Goal: Check status: Check status

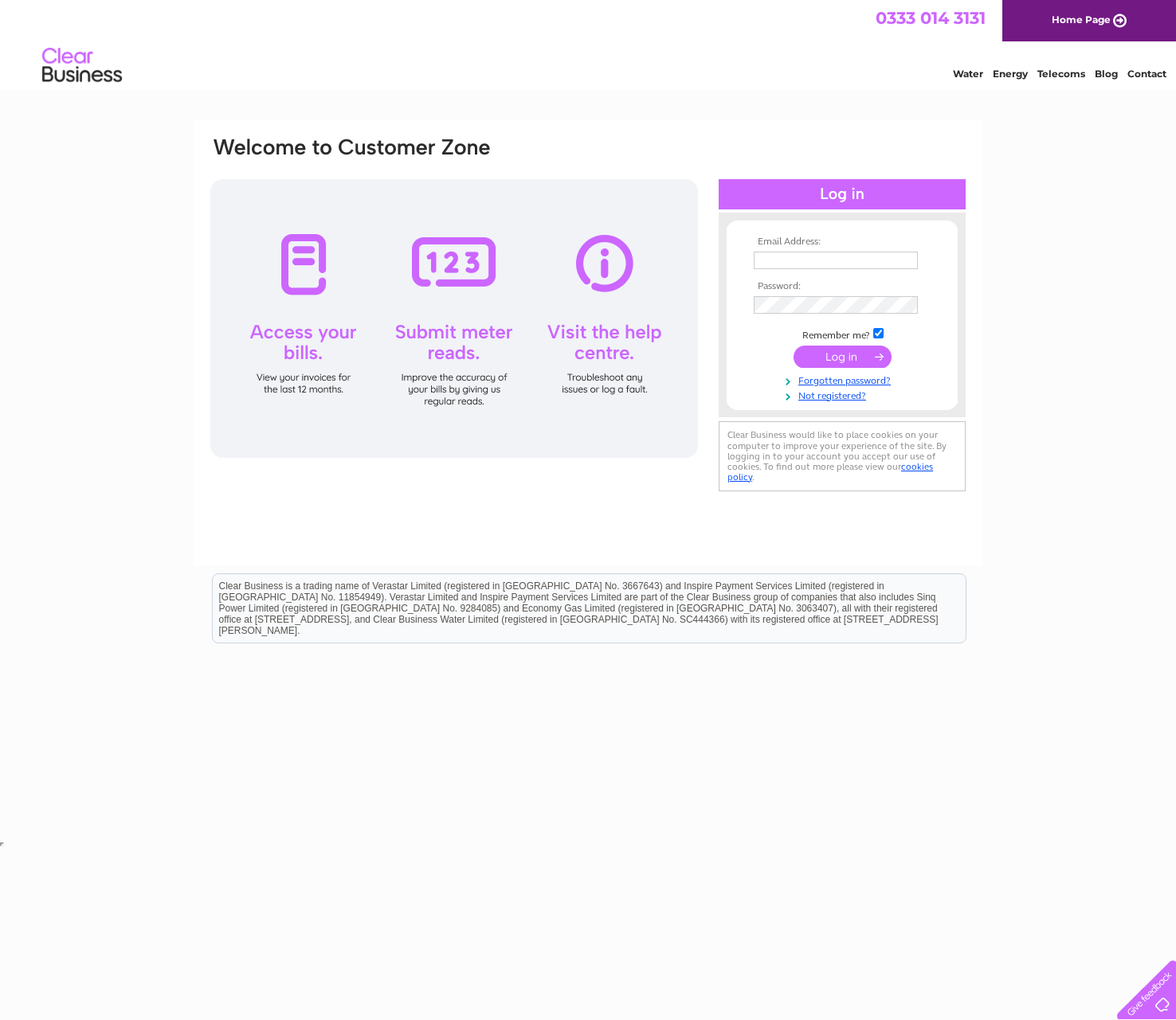
type input "[PERSON_NAME][EMAIL_ADDRESS][DOMAIN_NAME]"
click at [843, 358] on input "submit" at bounding box center [842, 357] width 98 height 22
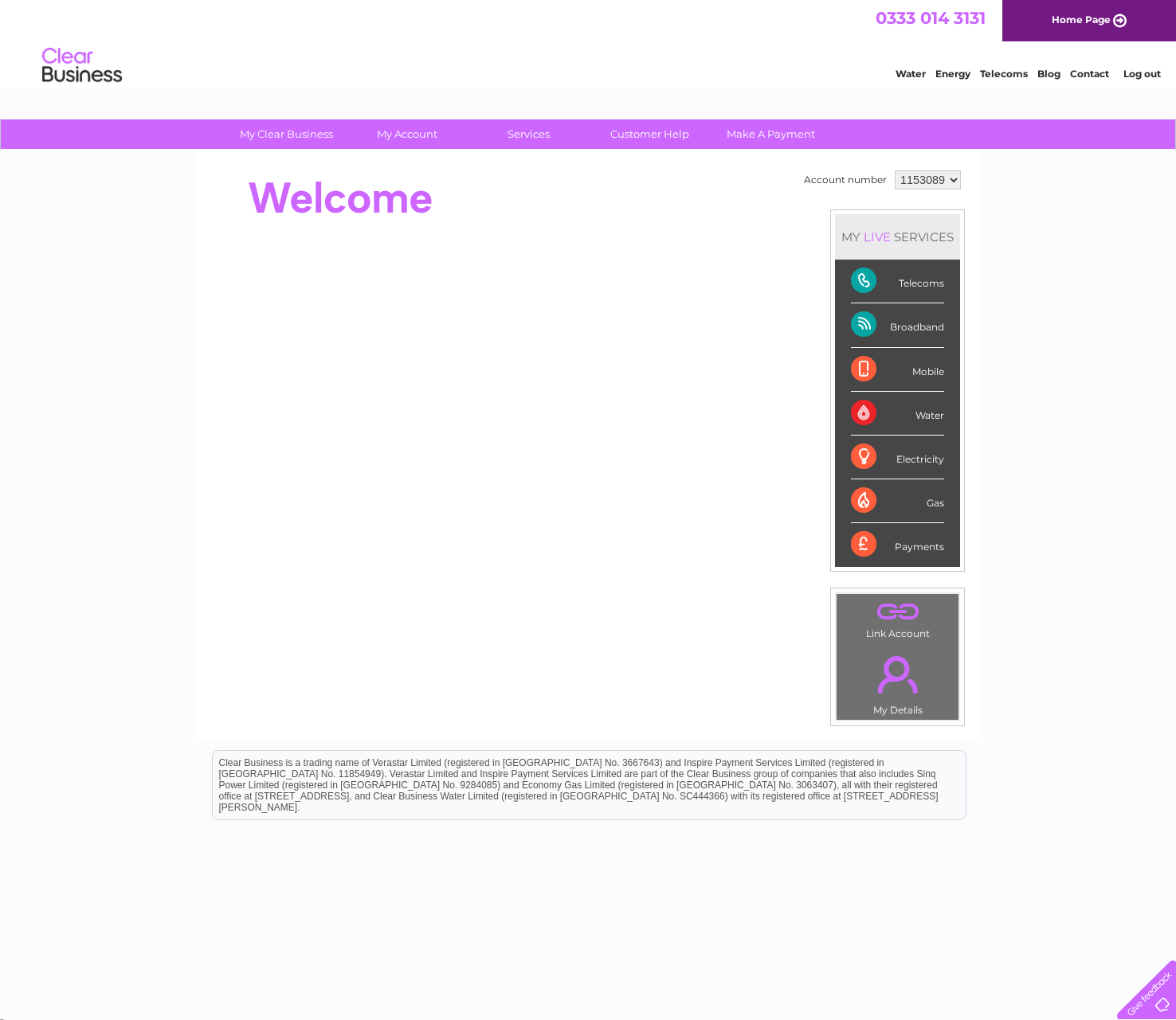
scroll to position [4, 0]
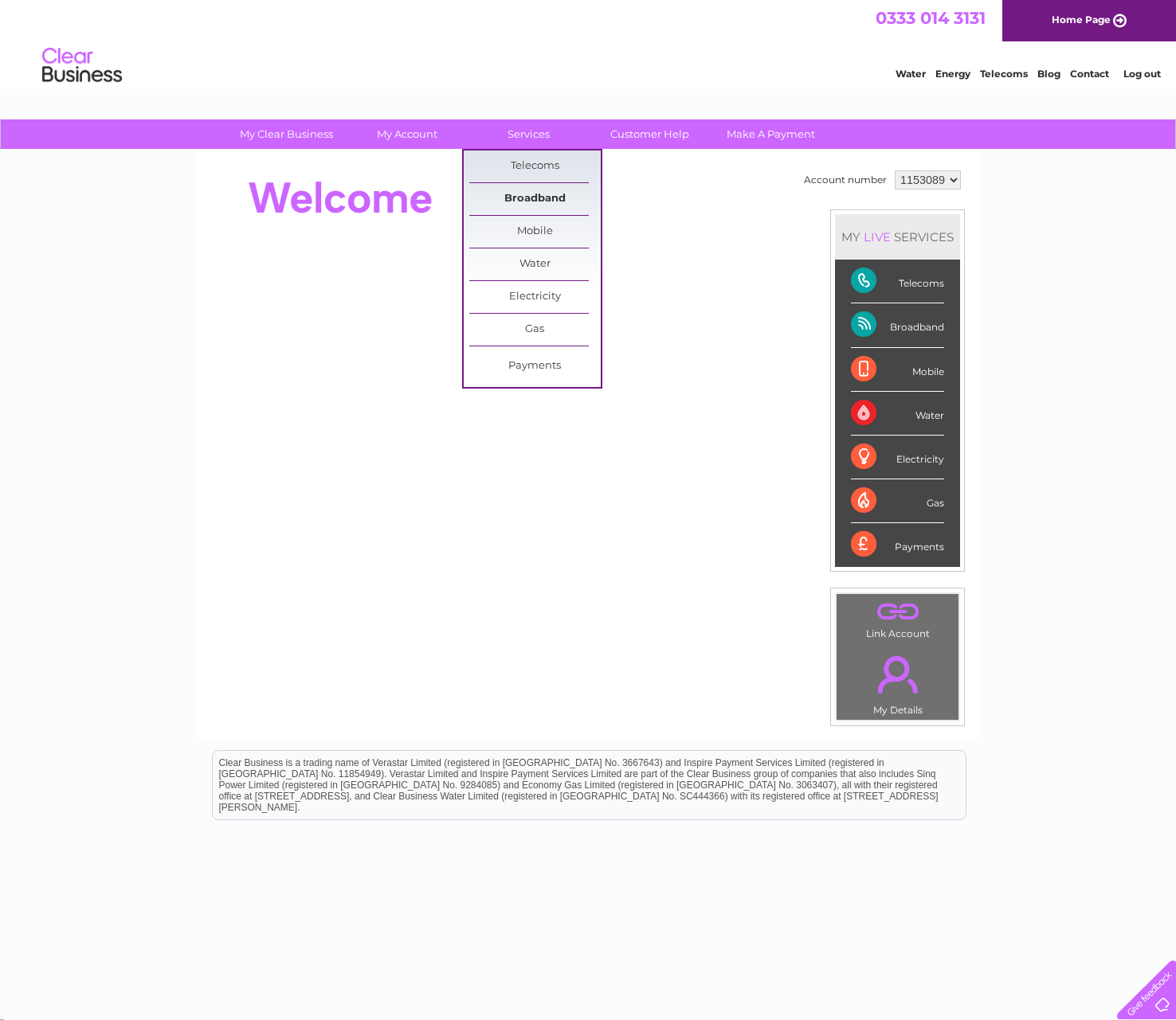
click at [523, 196] on link "Broadband" at bounding box center [534, 199] width 132 height 32
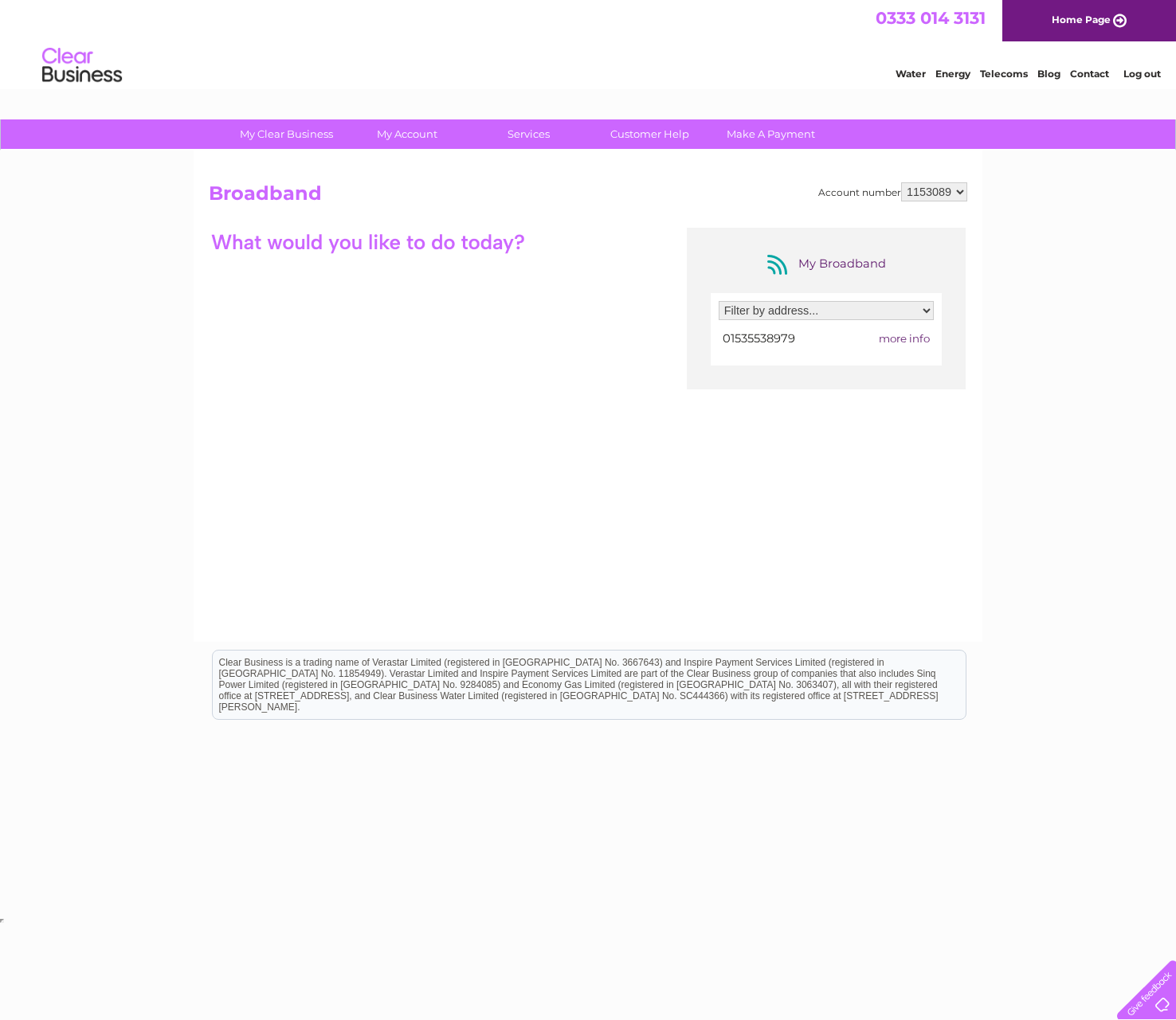
click at [776, 309] on select "Filter by address... [STREET_ADDRESS][PERSON_NAME]" at bounding box center [826, 310] width 215 height 19
select select "2429700"
click at [896, 336] on span "more info" at bounding box center [904, 339] width 51 height 13
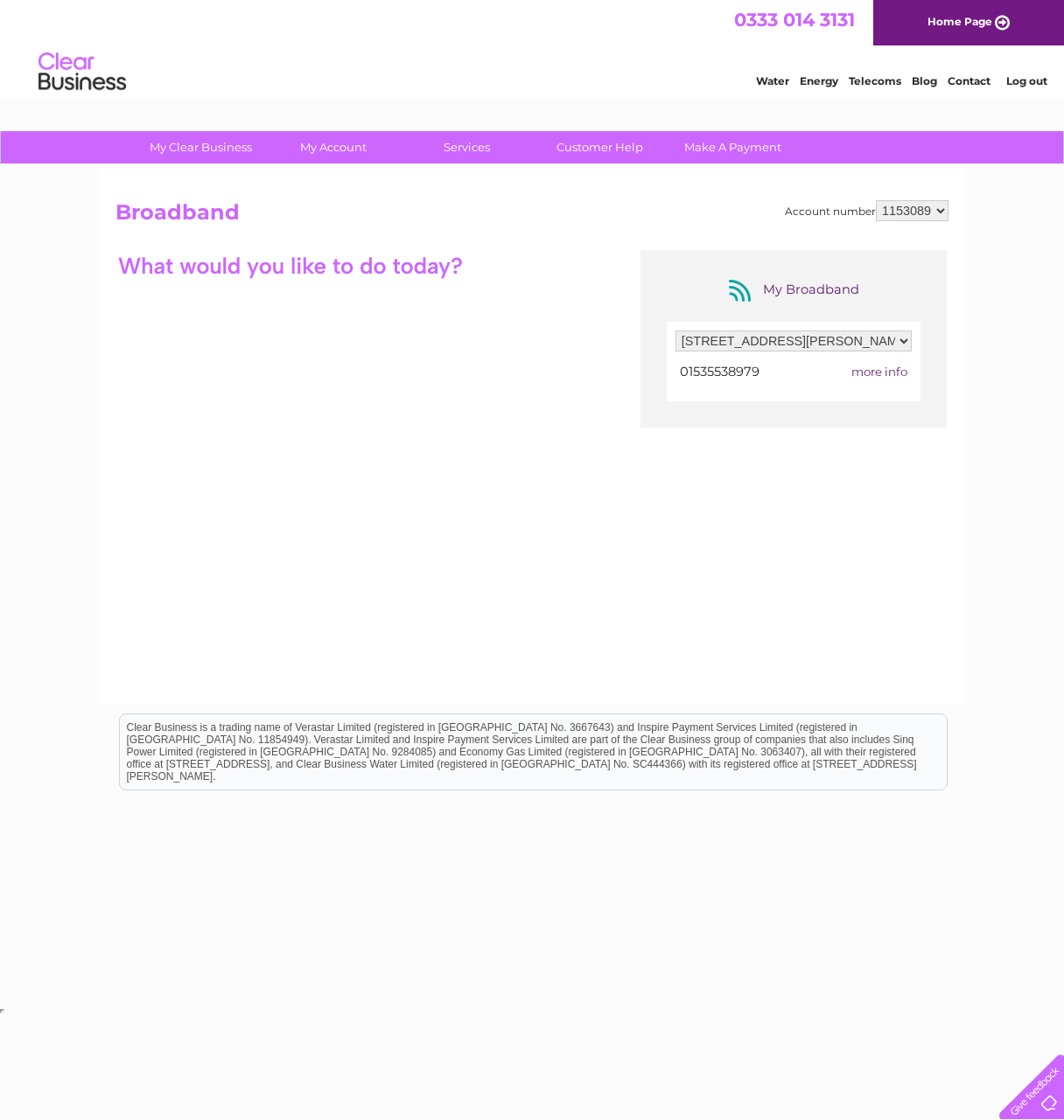
click at [1043, 1101] on div at bounding box center [1028, 1084] width 72 height 72
